Goal: Transaction & Acquisition: Purchase product/service

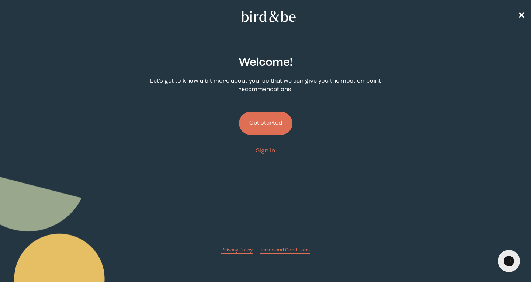
click at [280, 125] on button "Get started" at bounding box center [265, 123] width 53 height 23
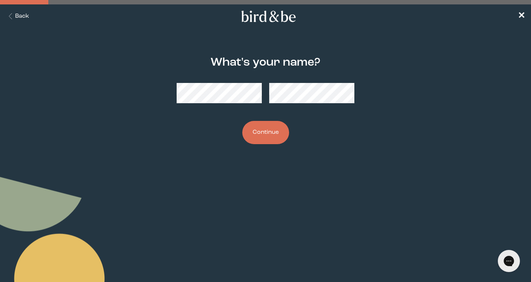
click at [260, 135] on button "Continue" at bounding box center [265, 132] width 47 height 23
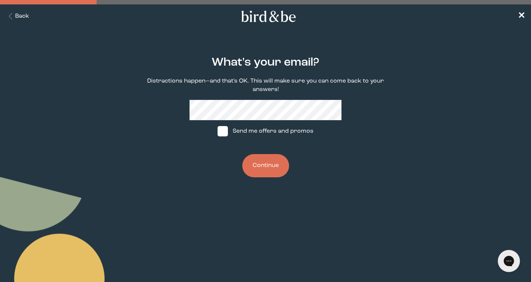
click at [268, 167] on button "Continue" at bounding box center [265, 165] width 47 height 23
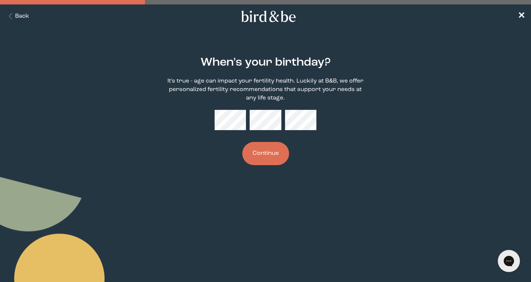
click at [264, 156] on button "Continue" at bounding box center [265, 153] width 47 height 23
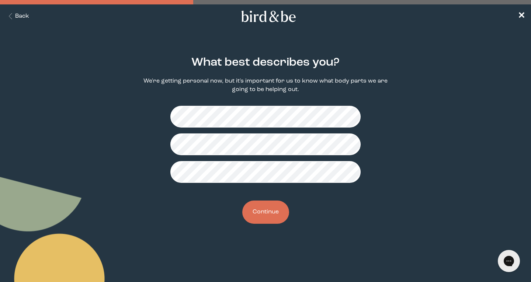
click at [269, 213] on button "Continue" at bounding box center [265, 212] width 47 height 23
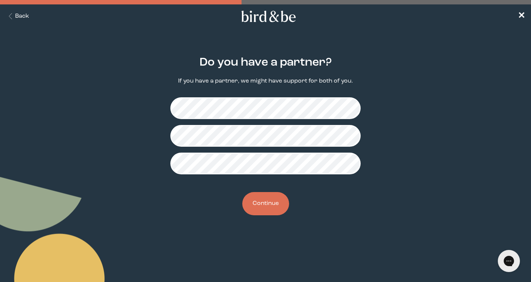
click at [275, 204] on button "Continue" at bounding box center [265, 203] width 47 height 23
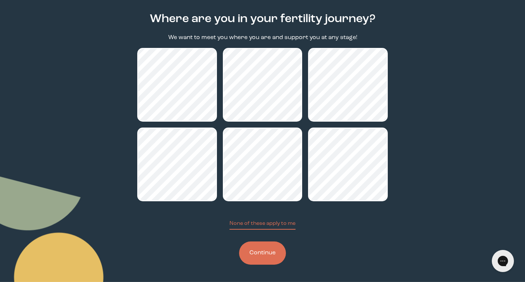
scroll to position [44, 0]
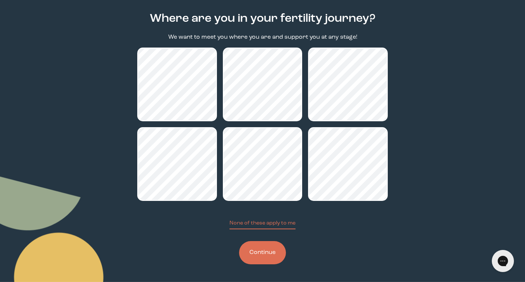
click at [269, 254] on button "Continue" at bounding box center [262, 252] width 47 height 23
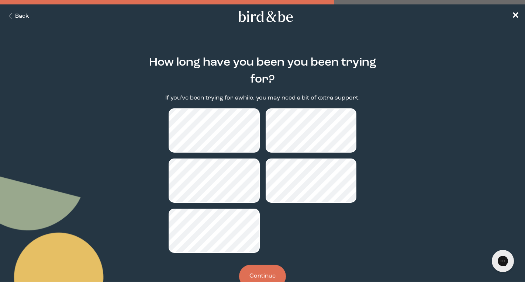
click at [272, 268] on button "Continue" at bounding box center [262, 276] width 47 height 23
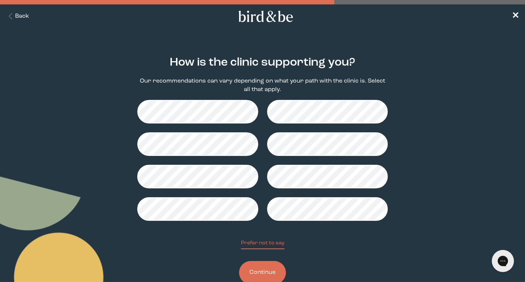
click at [260, 269] on button "Continue" at bounding box center [262, 272] width 47 height 23
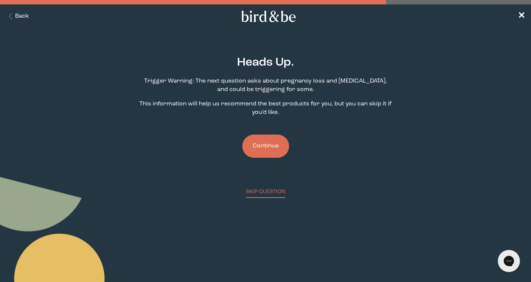
click at [268, 140] on button "Continue" at bounding box center [265, 146] width 47 height 23
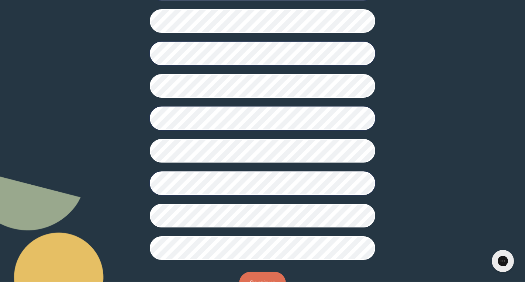
scroll to position [142, 0]
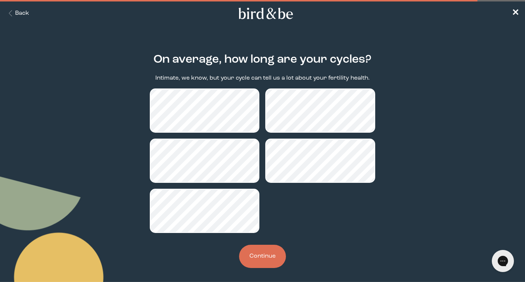
scroll to position [7, 0]
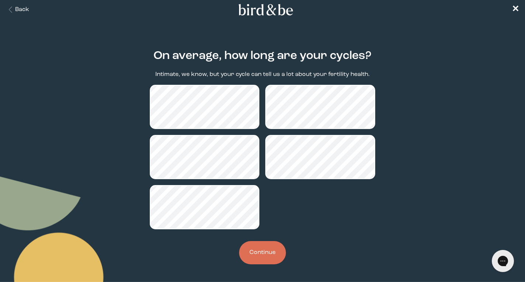
click at [260, 253] on button "Continue" at bounding box center [262, 252] width 47 height 23
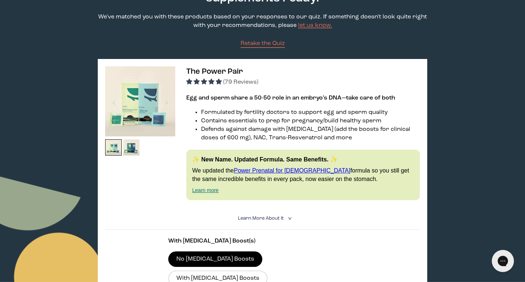
scroll to position [74, 0]
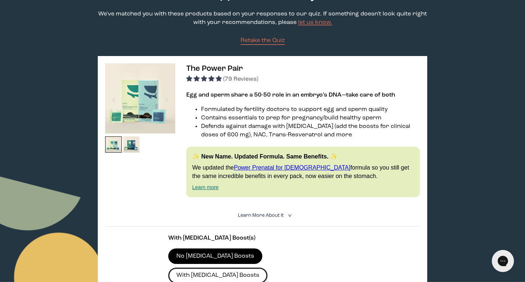
click at [268, 268] on label "With [MEDICAL_DATA] Boosts" at bounding box center [218, 275] width 100 height 15
click at [0, 0] on input "With [MEDICAL_DATA] Boosts" at bounding box center [0, 0] width 0 height 0
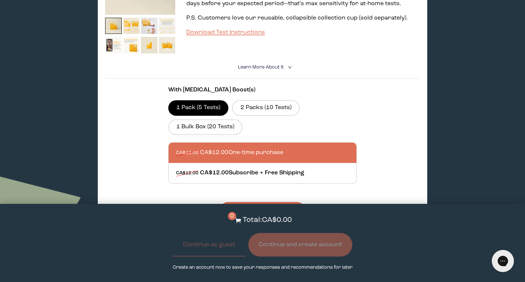
scroll to position [535, 0]
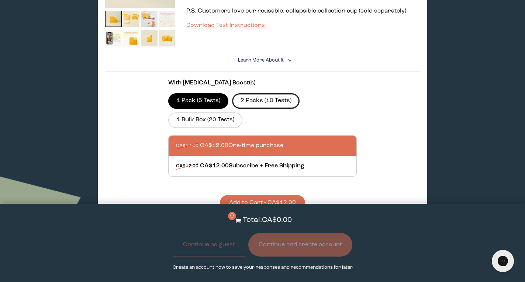
click at [276, 93] on label "2 Packs (10 Tests)" at bounding box center [265, 100] width 67 height 15
click at [0, 0] on input "2 Packs (10 Tests)" at bounding box center [0, 0] width 0 height 0
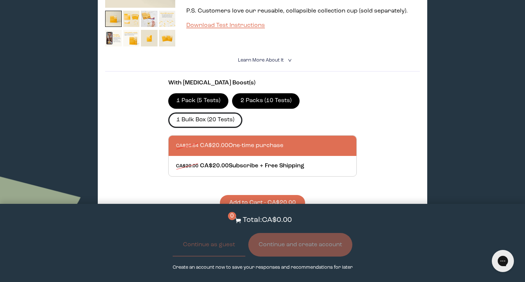
click at [222, 112] on label "1 Bulk Box (20 Tests)" at bounding box center [205, 119] width 74 height 15
click at [0, 0] on input "1 Bulk Box (20 Tests)" at bounding box center [0, 0] width 0 height 0
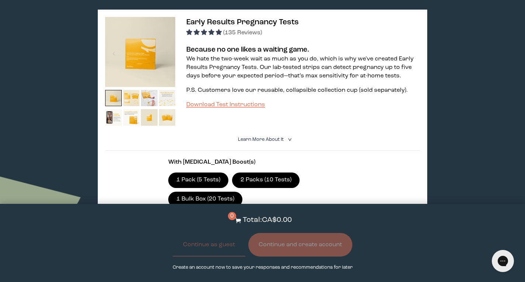
scroll to position [471, 0]
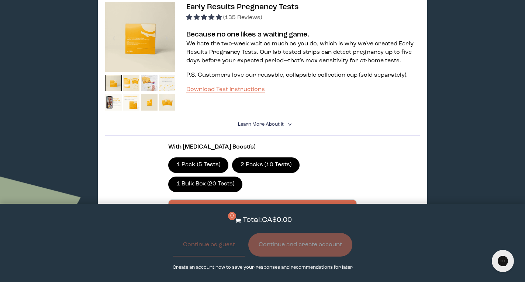
click at [217, 157] on label "1 Pack (5 Tests)" at bounding box center [198, 164] width 60 height 15
click at [0, 0] on input "1 Pack (5 Tests)" at bounding box center [0, 0] width 0 height 0
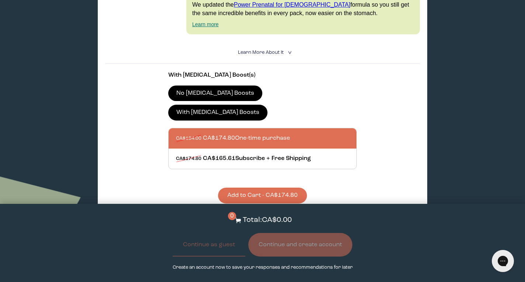
scroll to position [242, 0]
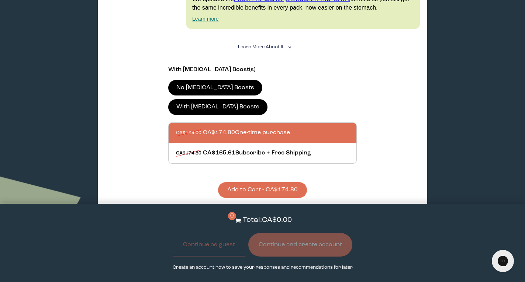
click at [275, 182] on button "Add to Cart - CA$174.80" at bounding box center [262, 190] width 89 height 16
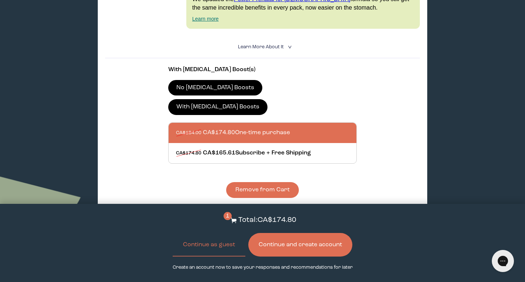
click at [303, 246] on button "Continue and create account" at bounding box center [300, 245] width 104 height 24
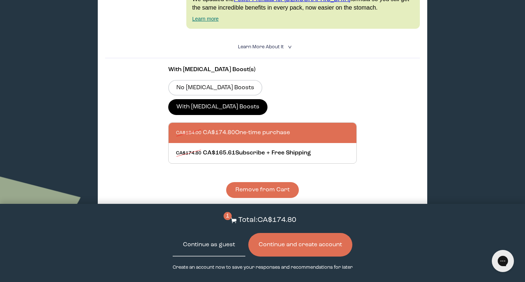
click at [219, 248] on button "Continue as guest" at bounding box center [209, 245] width 73 height 24
